Goal: Navigation & Orientation: Find specific page/section

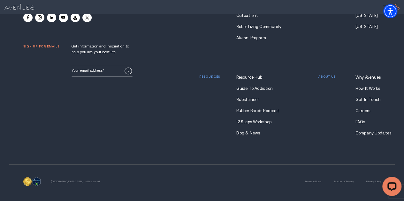
scroll to position [4104, 0]
click at [370, 132] on link "Company Updates" at bounding box center [368, 133] width 26 height 4
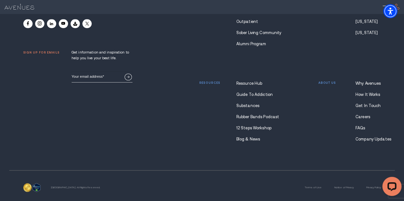
scroll to position [4105, 0]
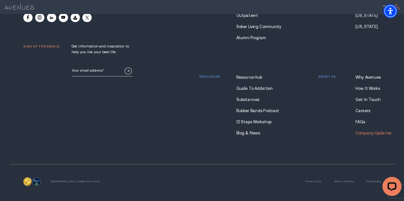
click at [371, 133] on link "Company Updates" at bounding box center [368, 133] width 26 height 4
click at [366, 113] on link "Careers" at bounding box center [368, 111] width 26 height 4
